Goal: Transaction & Acquisition: Purchase product/service

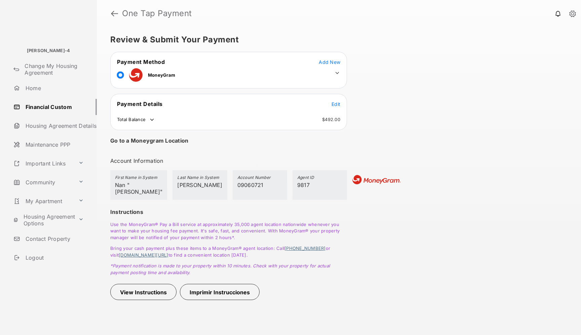
click at [337, 71] on icon at bounding box center [337, 73] width 6 height 6
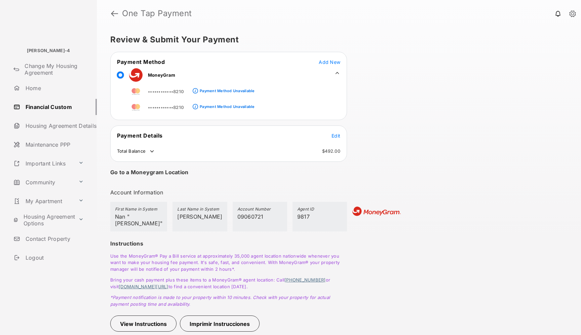
click at [209, 92] on div "Payment Method Unavailable" at bounding box center [227, 90] width 55 height 5
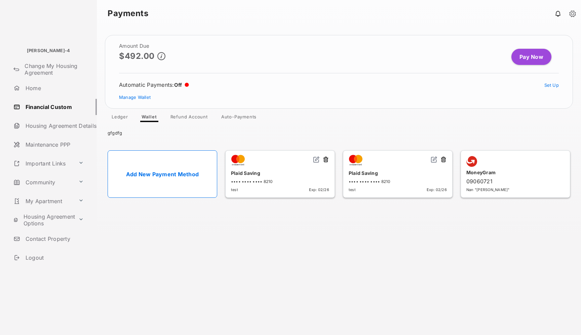
click at [529, 58] on link "Pay Now" at bounding box center [532, 57] width 40 height 16
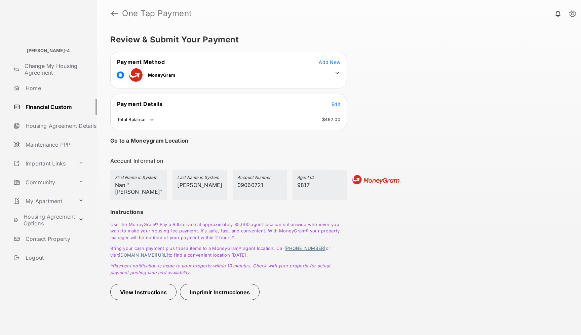
click at [338, 72] on icon at bounding box center [338, 73] width 4 height 2
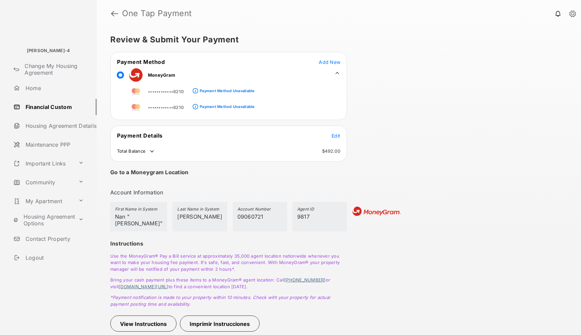
click at [570, 15] on link at bounding box center [572, 13] width 7 height 7
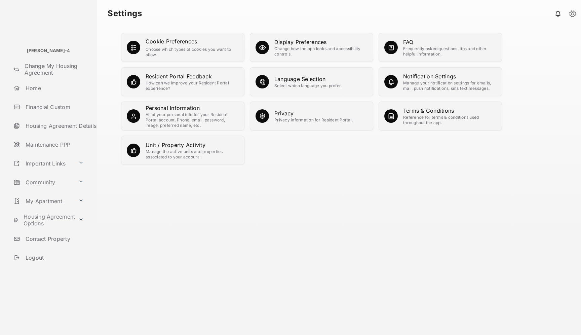
click at [209, 150] on div "Manage the active units and properties associated to your account ." at bounding box center [192, 154] width 93 height 11
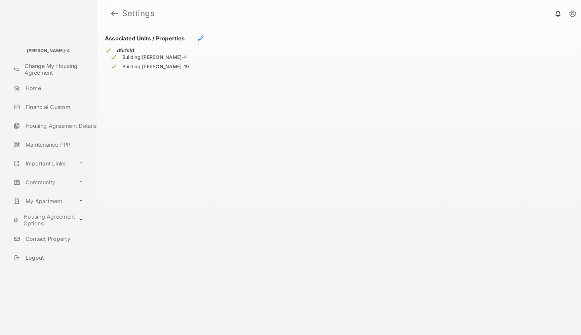
click at [113, 14] on link at bounding box center [114, 13] width 7 height 16
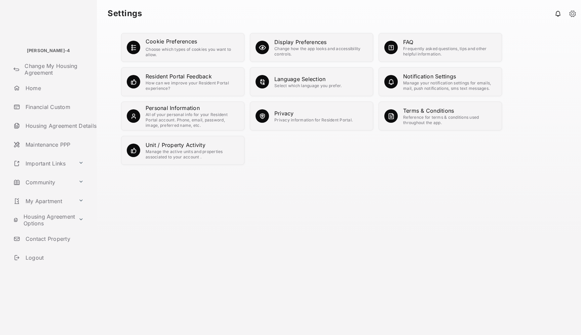
click at [282, 110] on div "Privacy" at bounding box center [313, 113] width 78 height 8
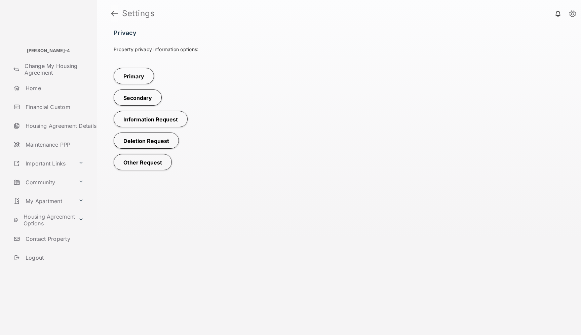
click at [115, 13] on link at bounding box center [114, 13] width 7 height 16
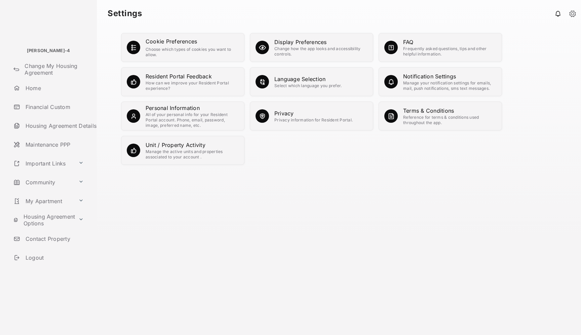
click at [195, 119] on div "All of your personal info for your Resident Portal account. Phone, email, passw…" at bounding box center [192, 120] width 93 height 16
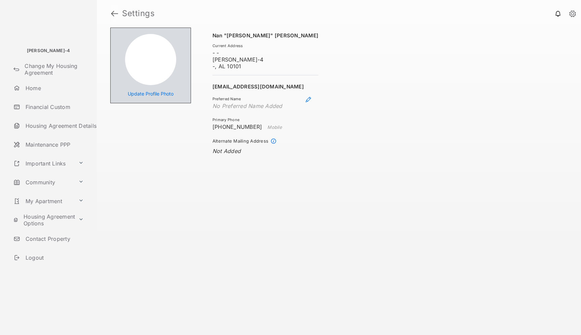
click at [115, 13] on link at bounding box center [114, 13] width 7 height 16
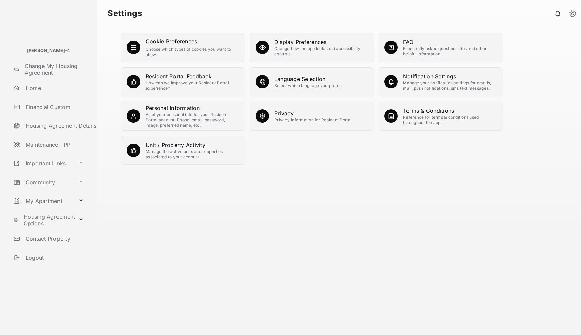
click at [40, 106] on link "Financial Custom" at bounding box center [54, 107] width 86 height 16
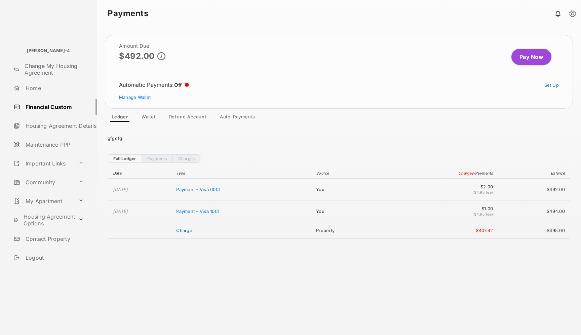
click at [524, 62] on link "Pay Now" at bounding box center [532, 57] width 40 height 16
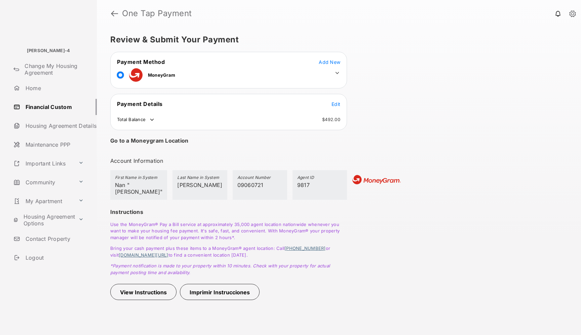
click at [336, 69] on td at bounding box center [336, 71] width 10 height 10
click at [336, 72] on icon at bounding box center [338, 73] width 4 height 2
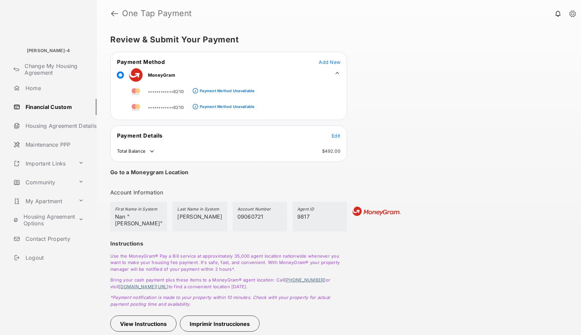
click at [205, 89] on div "Payment Method Unavailable" at bounding box center [227, 90] width 55 height 5
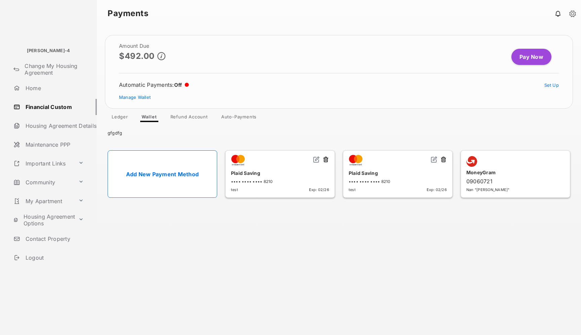
click at [161, 177] on link "Add New Payment Method" at bounding box center [163, 173] width 110 height 47
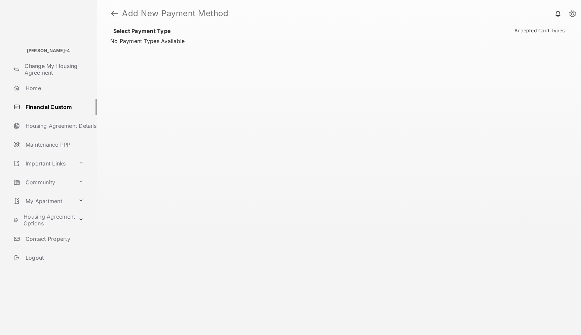
click at [114, 14] on link at bounding box center [114, 13] width 7 height 16
